Goal: Browse casually: Explore the website without a specific task or goal

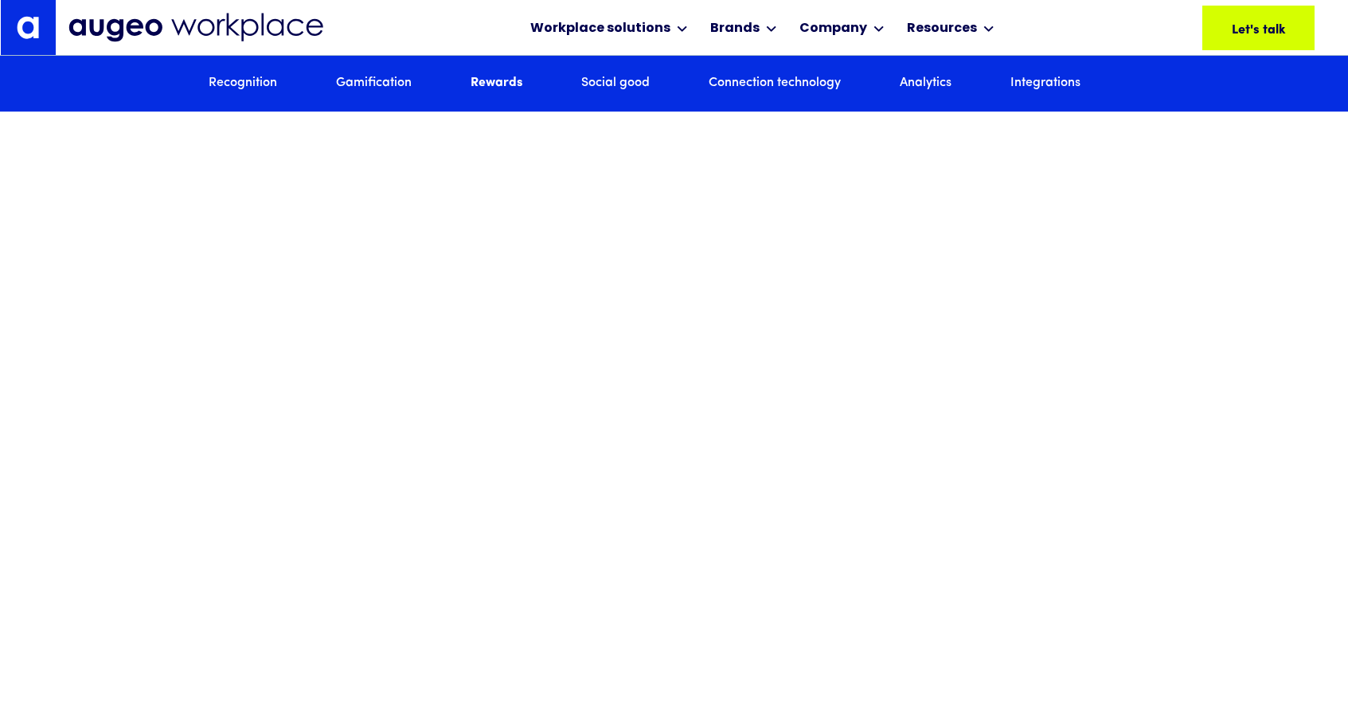
scroll to position [4784, 0]
